Goal: Information Seeking & Learning: Find specific fact

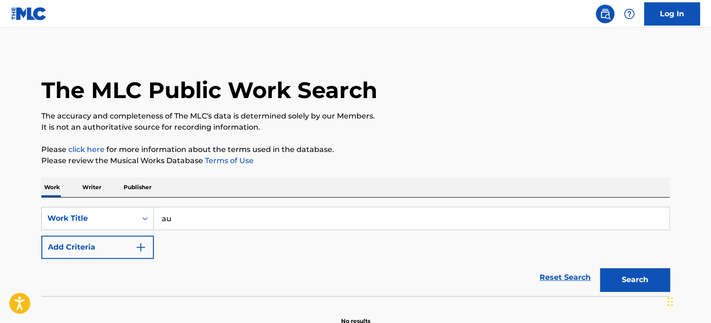
type input "a"
type input "meka"
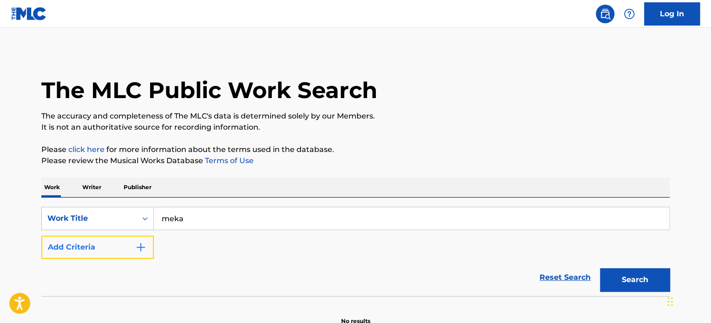
click at [132, 244] on button "Add Criteria" at bounding box center [97, 247] width 112 height 23
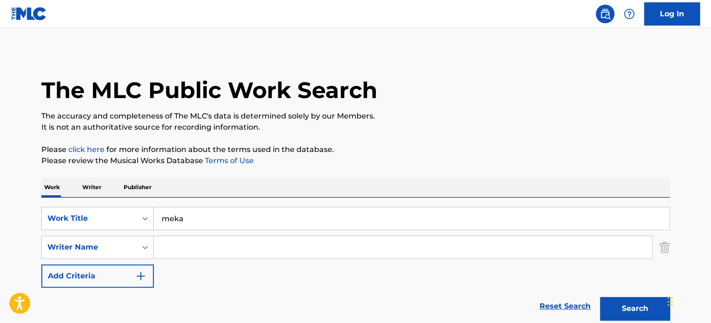
click at [174, 242] on input "Search Form" at bounding box center [403, 247] width 498 height 22
type input "[PERSON_NAME]"
click at [600, 297] on button "Search" at bounding box center [635, 308] width 70 height 23
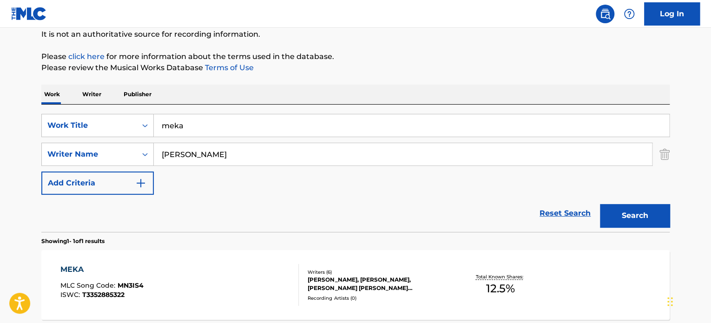
scroll to position [182, 0]
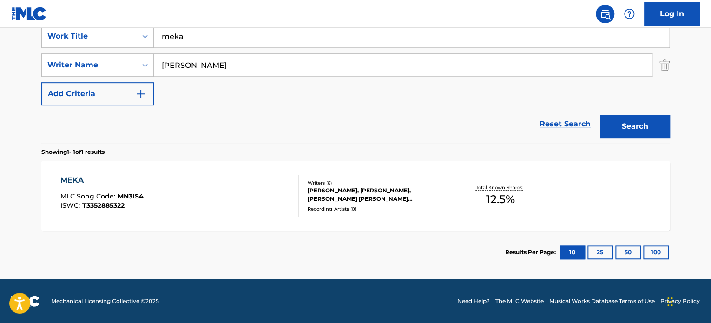
click at [233, 179] on div "MEKA MLC Song Code : MN3IS4 ISWC : T3352885322" at bounding box center [179, 196] width 239 height 42
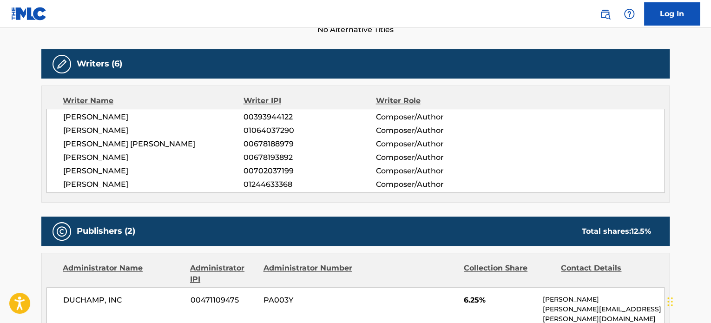
scroll to position [232, 0]
